Goal: Task Accomplishment & Management: Manage account settings

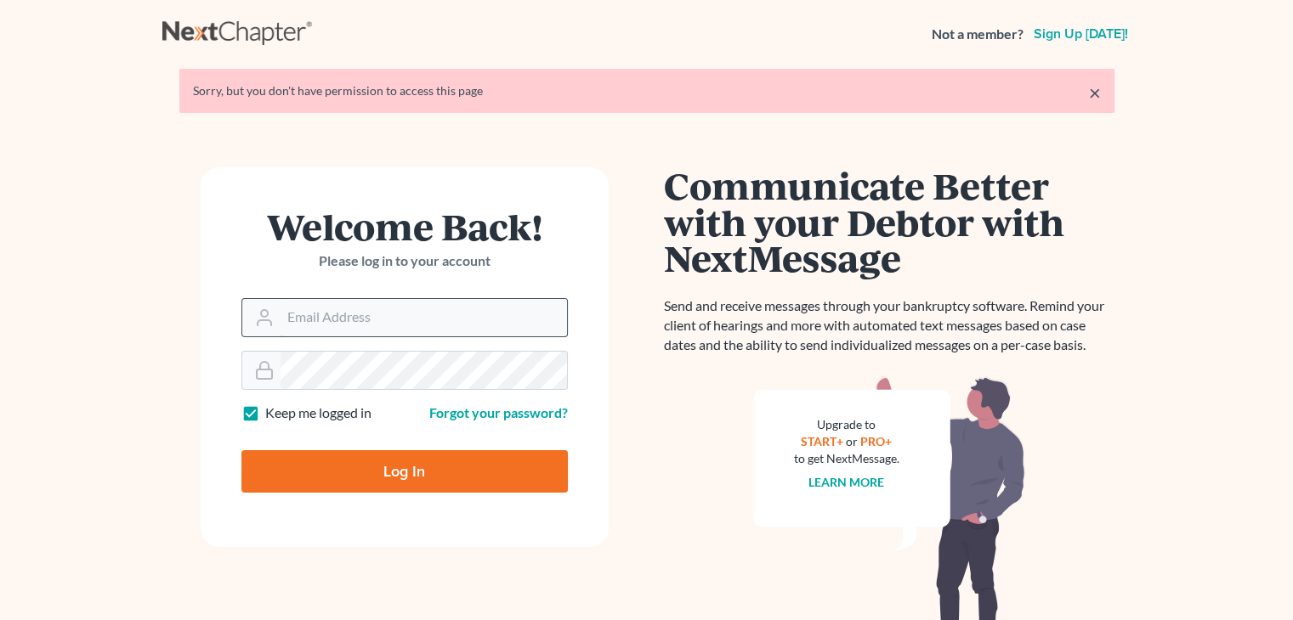
click at [490, 314] on input "Email Address" at bounding box center [423, 317] width 286 height 37
type input "[EMAIL_ADDRESS][DOMAIN_NAME]"
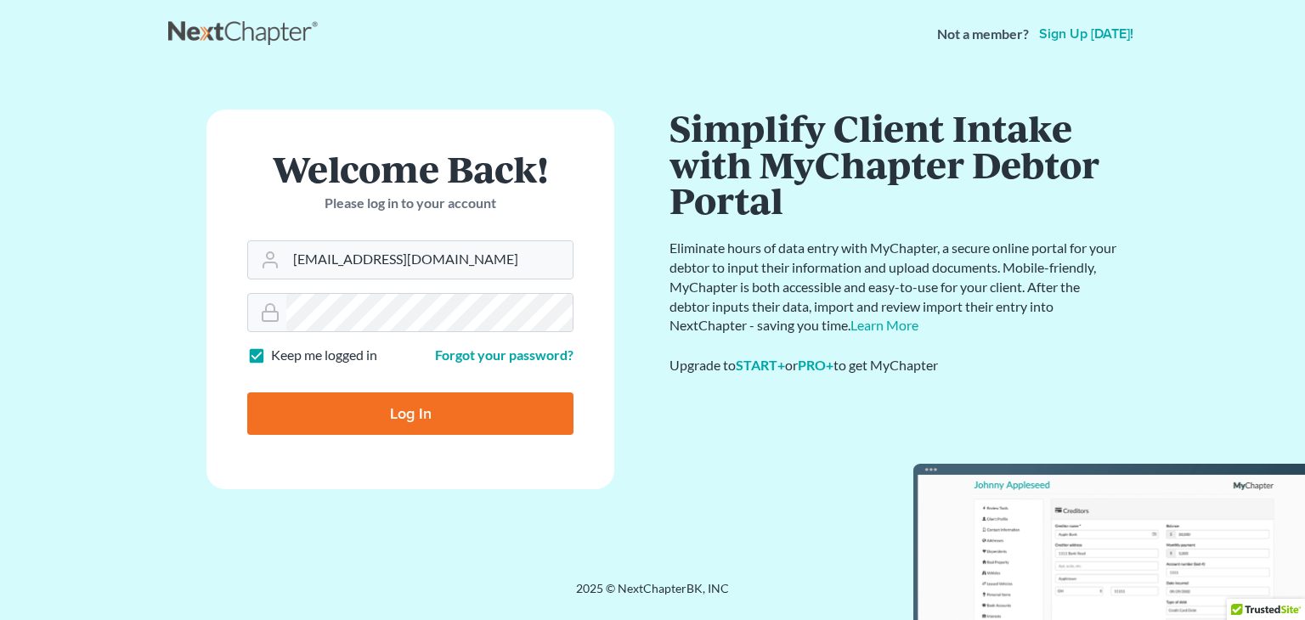
click at [455, 404] on input "Log In" at bounding box center [410, 414] width 326 height 42
type input "Thinking..."
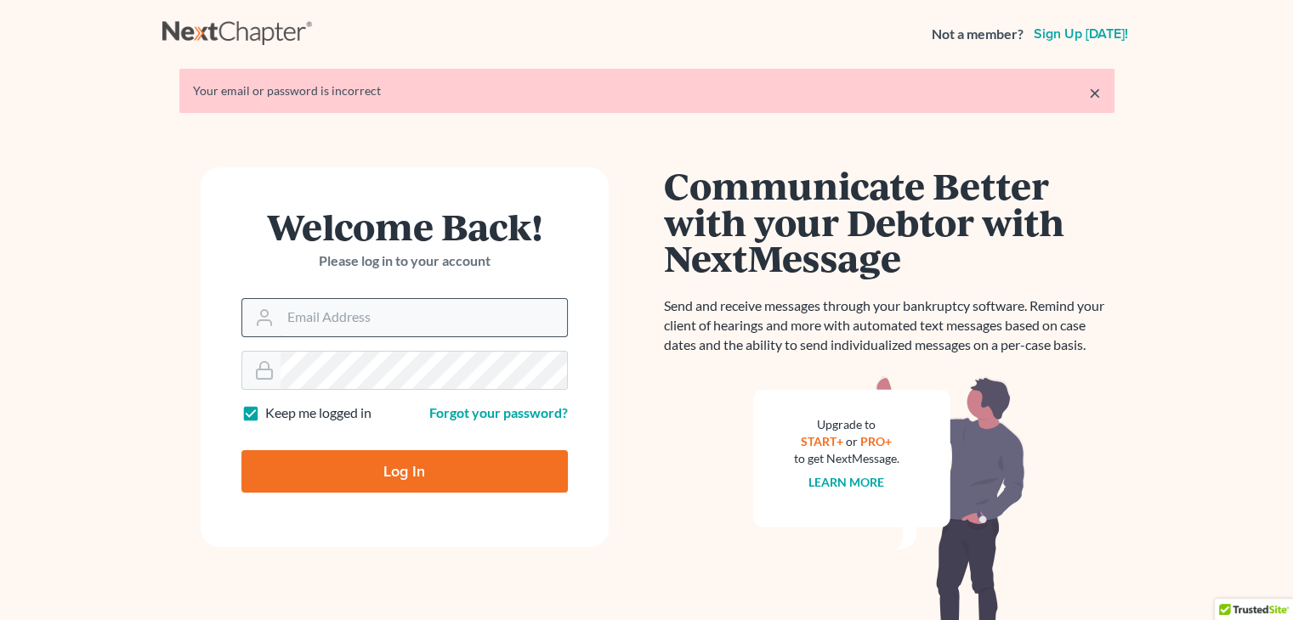
click at [485, 326] on input "Email Address" at bounding box center [423, 317] width 286 height 37
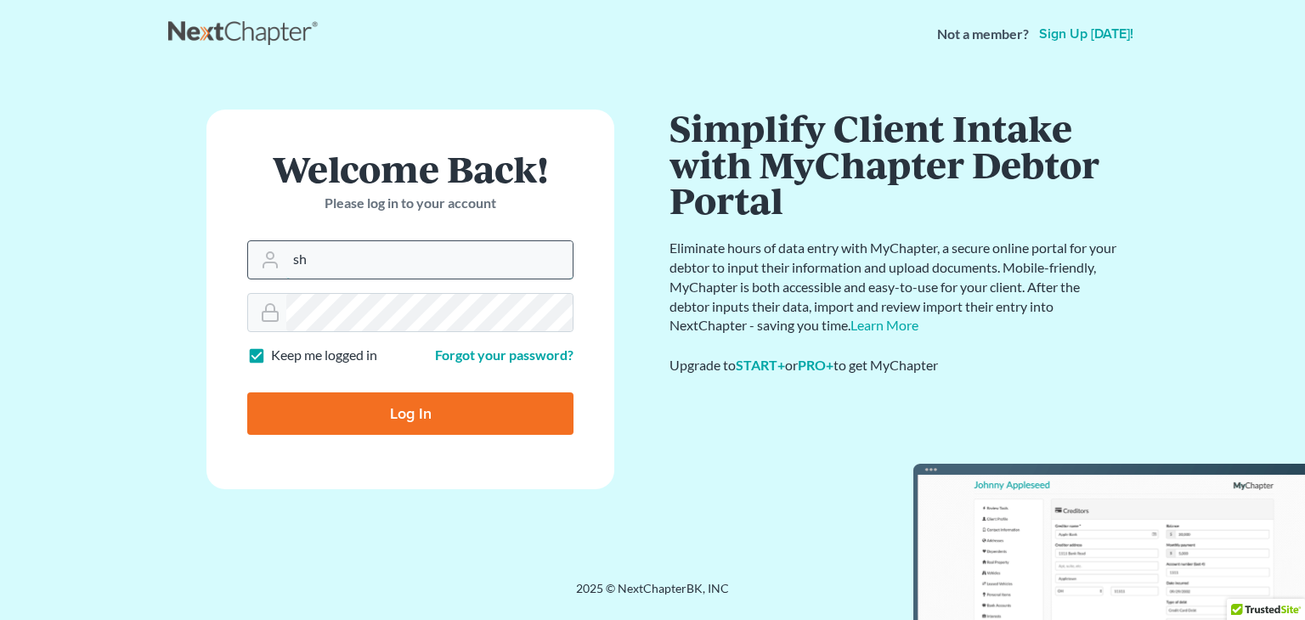
type input "s"
